Goal: Find specific page/section: Find specific page/section

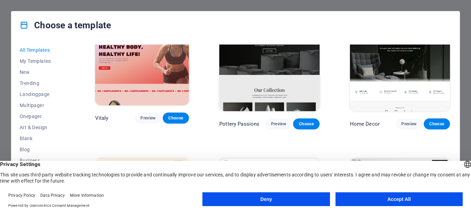
scroll to position [408, 0]
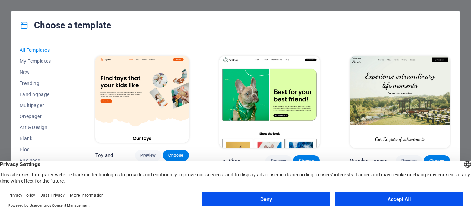
click at [388, 197] on button "Accept All" at bounding box center [398, 199] width 127 height 14
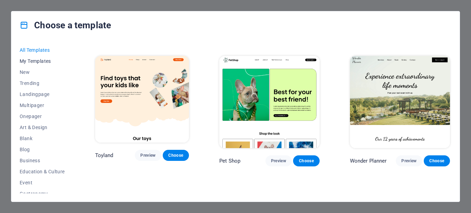
click at [30, 61] on span "My Templates" at bounding box center [42, 61] width 45 height 6
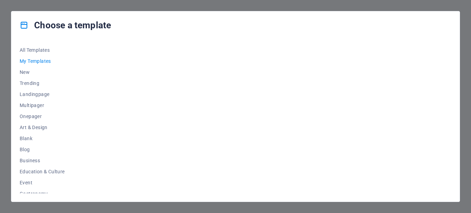
scroll to position [0, 0]
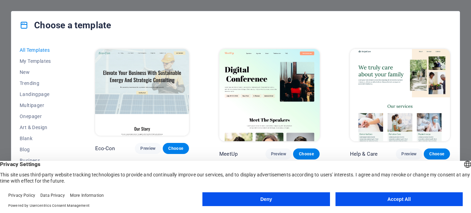
scroll to position [674, 0]
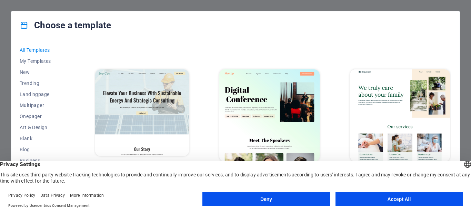
click at [417, 80] on img at bounding box center [400, 115] width 100 height 92
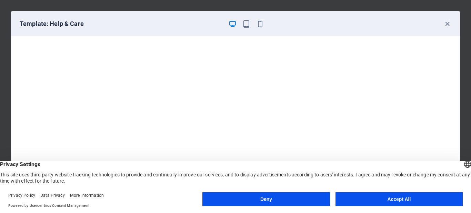
scroll to position [0, 0]
click at [447, 20] on icon "button" at bounding box center [447, 24] width 8 height 8
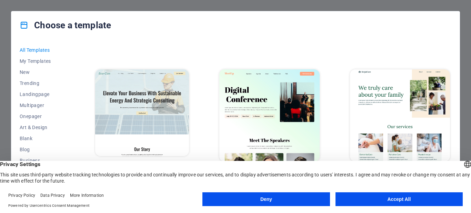
click at [403, 171] on span "Preview" at bounding box center [408, 174] width 15 height 6
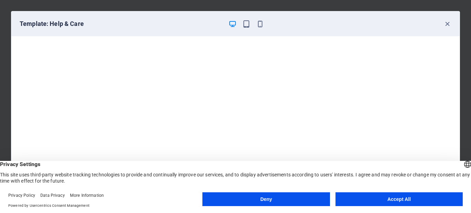
click at [400, 198] on button "Accept All" at bounding box center [398, 199] width 127 height 14
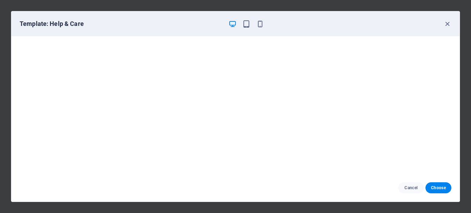
scroll to position [2, 0]
click at [447, 24] on icon "button" at bounding box center [447, 24] width 8 height 8
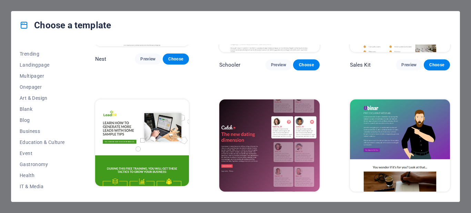
scroll to position [138, 0]
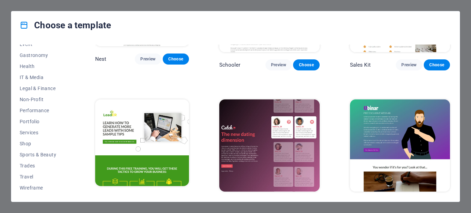
click at [21, 22] on icon at bounding box center [24, 25] width 9 height 9
